Goal: Find specific page/section: Find specific page/section

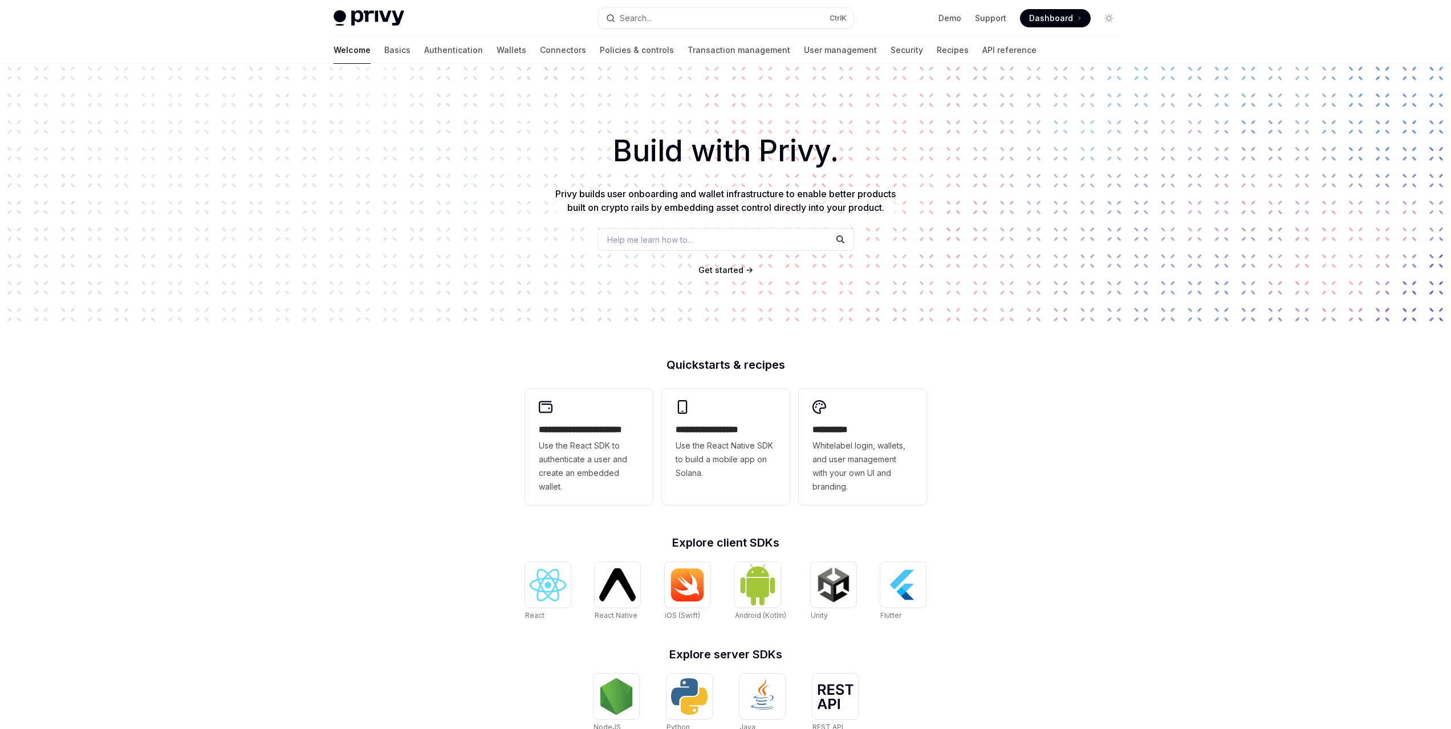
type textarea "*"
click at [1059, 28] on div "Privy Docs home page Search... Ctrl K Demo Support Dashboard Dashboard Search..." at bounding box center [726, 18] width 785 height 36
click at [1062, 21] on span "Dashboard" at bounding box center [1051, 18] width 44 height 11
click at [1051, 15] on span "Dashboard" at bounding box center [1051, 18] width 44 height 11
